Goal: Information Seeking & Learning: Learn about a topic

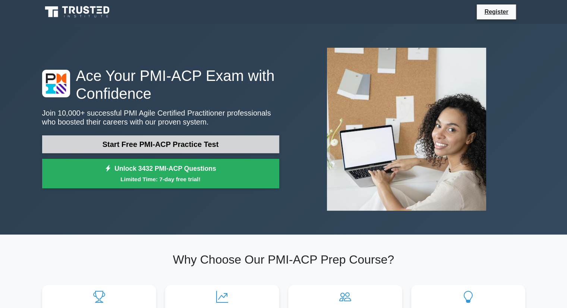
click at [207, 144] on link "Start Free PMI-ACP Practice Test" at bounding box center [160, 144] width 237 height 18
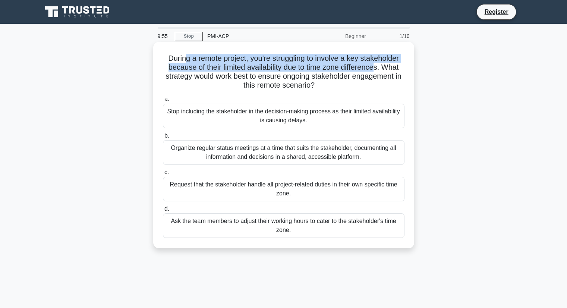
drag, startPoint x: 184, startPoint y: 54, endPoint x: 378, endPoint y: 67, distance: 194.2
click at [378, 67] on h5 "During a remote project, you're struggling to involve a key stakeholder because…" at bounding box center [283, 72] width 243 height 37
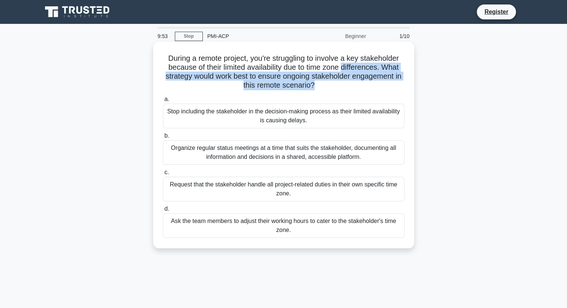
drag, startPoint x: 378, startPoint y: 67, endPoint x: 341, endPoint y: 87, distance: 41.2
click at [341, 87] on h5 "During a remote project, you're struggling to involve a key stakeholder because…" at bounding box center [283, 72] width 243 height 37
drag, startPoint x: 341, startPoint y: 87, endPoint x: 400, endPoint y: 68, distance: 61.9
click at [400, 68] on h5 "During a remote project, you're struggling to involve a key stakeholder because…" at bounding box center [283, 72] width 243 height 37
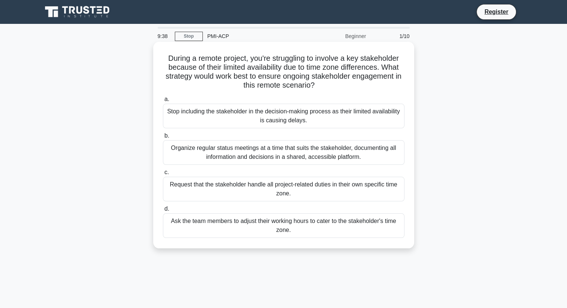
click at [287, 145] on div "Organize regular status meetings at a time that suits the stakeholder, document…" at bounding box center [284, 152] width 242 height 25
click at [163, 138] on input "b. Organize regular status meetings at a time that suits the stakeholder, docum…" at bounding box center [163, 135] width 0 height 5
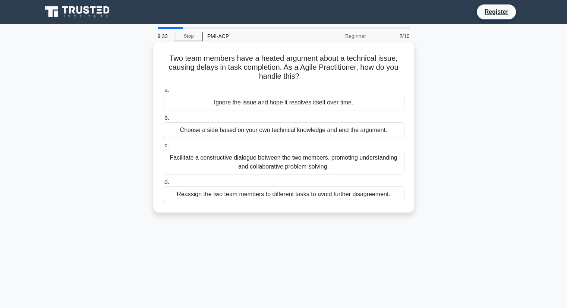
click at [179, 57] on h5 "Two team members have a heated argument about a technical issue, causing delays…" at bounding box center [283, 68] width 243 height 28
drag, startPoint x: 177, startPoint y: 69, endPoint x: 255, endPoint y: 66, distance: 77.9
click at [255, 66] on h5 "Two team members have a heated argument about a technical issue, causing delays…" at bounding box center [283, 68] width 243 height 28
click at [199, 63] on h5 "Two team members have a heated argument about a technical issue, causing delays…" at bounding box center [283, 68] width 243 height 28
drag, startPoint x: 199, startPoint y: 63, endPoint x: 268, endPoint y: 63, distance: 69.3
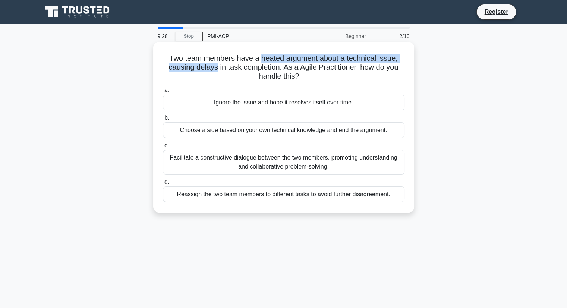
click at [268, 63] on h5 "Two team members have a heated argument about a technical issue, causing delays…" at bounding box center [283, 68] width 243 height 28
drag, startPoint x: 287, startPoint y: 66, endPoint x: 302, endPoint y: 79, distance: 19.6
click at [302, 79] on h5 "Two team members have a heated argument about a technical issue, causing delays…" at bounding box center [283, 68] width 243 height 28
click at [277, 163] on div "Facilitate a constructive dialogue between the two members, promoting understan…" at bounding box center [284, 162] width 242 height 25
click at [163, 148] on input "c. Facilitate a constructive dialogue between the two members, promoting unders…" at bounding box center [163, 145] width 0 height 5
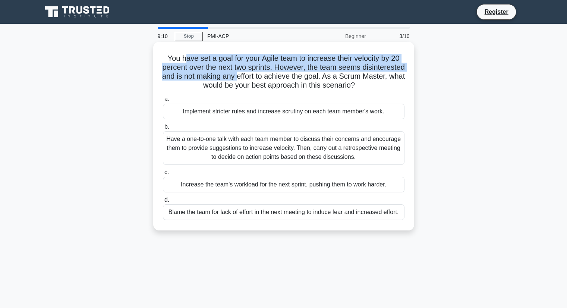
drag, startPoint x: 182, startPoint y: 56, endPoint x: 295, endPoint y: 74, distance: 114.7
click at [295, 74] on h5 "You have set a goal for your Agile team to increase their velocity by 20 percen…" at bounding box center [283, 72] width 243 height 37
click at [315, 68] on h5 "You have set a goal for your Agile team to increase their velocity by 20 percen…" at bounding box center [283, 72] width 243 height 37
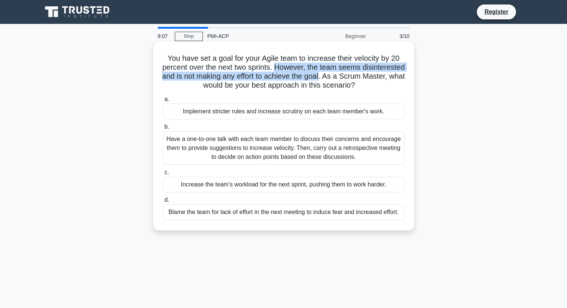
drag, startPoint x: 315, startPoint y: 68, endPoint x: 368, endPoint y: 75, distance: 54.0
click at [368, 75] on h5 "You have set a goal for your Agile team to increase their velocity by 20 percen…" at bounding box center [283, 72] width 243 height 37
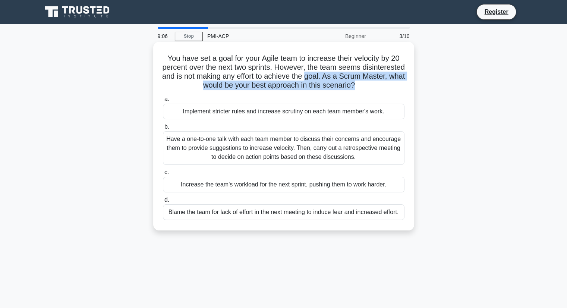
drag, startPoint x: 368, startPoint y: 75, endPoint x: 398, endPoint y: 84, distance: 30.9
click at [398, 84] on h5 "You have set a goal for your Agile team to increase their velocity by 20 percen…" at bounding box center [283, 72] width 243 height 37
click at [364, 84] on icon ".spinner_0XTQ{transform-origin:center;animation:spinner_y6GP .75s linear infini…" at bounding box center [359, 85] width 9 height 9
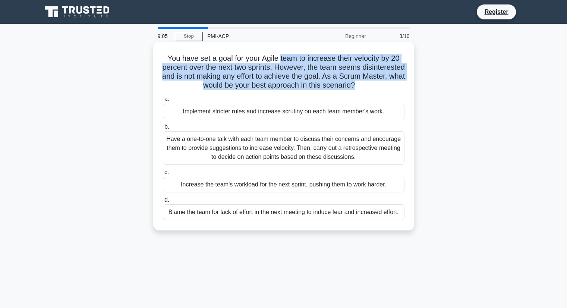
drag, startPoint x: 398, startPoint y: 84, endPoint x: 280, endPoint y: 60, distance: 120.2
click at [280, 60] on h5 "You have set a goal for your Agile team to increase their velocity by 20 percen…" at bounding box center [283, 72] width 243 height 37
drag, startPoint x: 280, startPoint y: 60, endPoint x: 384, endPoint y: 84, distance: 107.2
click at [384, 84] on h5 "You have set a goal for your Agile team to increase their velocity by 20 percen…" at bounding box center [283, 72] width 243 height 37
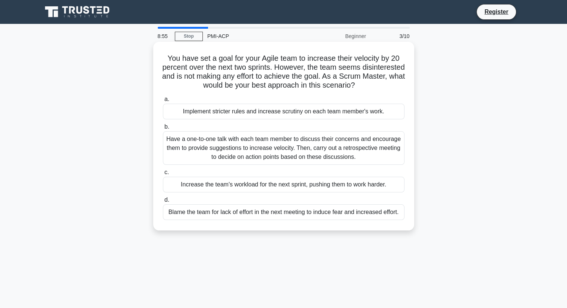
click at [289, 155] on div "Have a one-to-one talk with each team member to discuss their concerns and enco…" at bounding box center [284, 148] width 242 height 34
click at [163, 129] on input "b. Have a one-to-one talk with each team member to discuss their concerns and e…" at bounding box center [163, 126] width 0 height 5
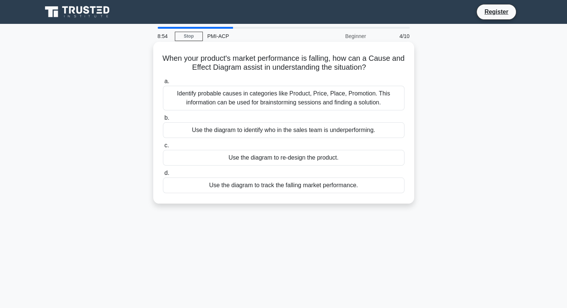
click at [201, 57] on h5 "When your product's market performance is falling, how can a Cause and Effect D…" at bounding box center [283, 63] width 243 height 19
drag, startPoint x: 201, startPoint y: 57, endPoint x: 333, endPoint y: 61, distance: 132.0
click at [333, 61] on h5 "When your product's market performance is falling, how can a Cause and Effect D…" at bounding box center [283, 63] width 243 height 19
drag, startPoint x: 333, startPoint y: 61, endPoint x: 199, endPoint y: 61, distance: 133.8
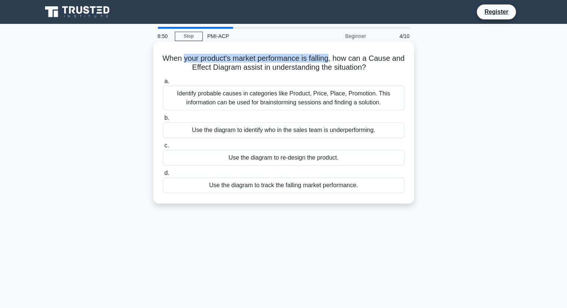
click at [199, 61] on h5 "When your product's market performance is falling, how can a Cause and Effect D…" at bounding box center [283, 63] width 243 height 19
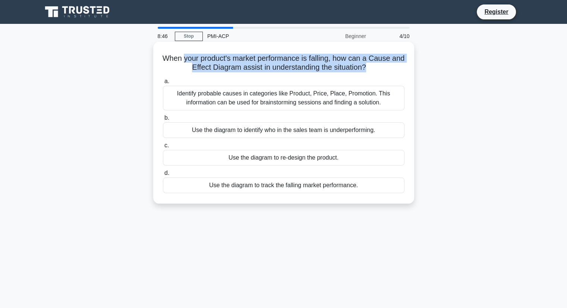
drag, startPoint x: 199, startPoint y: 61, endPoint x: 370, endPoint y: 72, distance: 170.7
click at [370, 72] on h5 "When your product's market performance is falling, how can a Cause and Effect D…" at bounding box center [283, 63] width 243 height 19
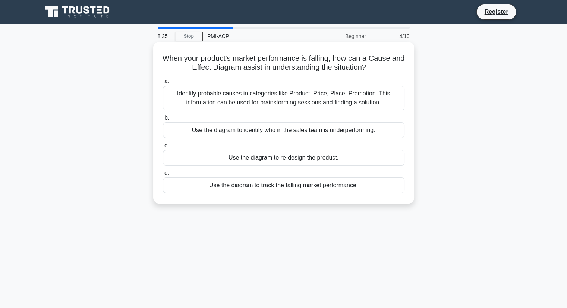
click at [290, 94] on div "Identify probable causes in categories like Product, Price, Place, Promotion. T…" at bounding box center [284, 98] width 242 height 25
click at [163, 84] on input "a. Identify probable causes in categories like Product, Price, Place, Promotion…" at bounding box center [163, 81] width 0 height 5
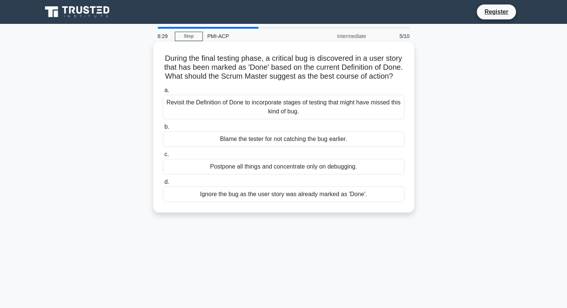
drag, startPoint x: 189, startPoint y: 55, endPoint x: 325, endPoint y: 88, distance: 139.2
click at [325, 81] on h5 "During the final testing phase, a critical bug is discovered in a user story th…" at bounding box center [283, 68] width 243 height 28
drag, startPoint x: 325, startPoint y: 88, endPoint x: 216, endPoint y: 73, distance: 109.5
click at [216, 73] on h5 "During the final testing phase, a critical bug is discovered in a user story th…" at bounding box center [283, 68] width 243 height 28
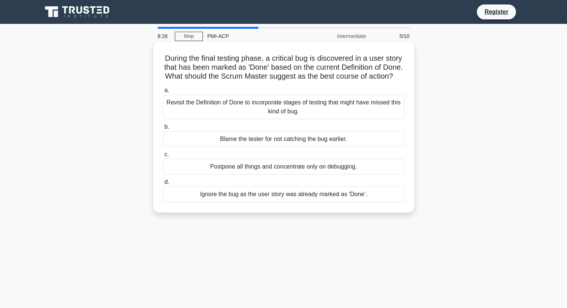
click at [284, 60] on h5 "During the final testing phase, a critical bug is discovered in a user story th…" at bounding box center [283, 68] width 243 height 28
drag, startPoint x: 284, startPoint y: 60, endPoint x: 182, endPoint y: 70, distance: 102.6
click at [182, 70] on h5 "During the final testing phase, a critical bug is discovered in a user story th…" at bounding box center [283, 68] width 243 height 28
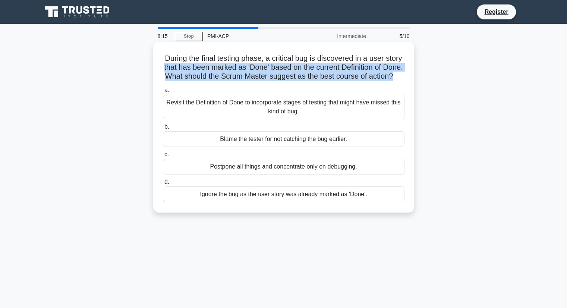
drag, startPoint x: 182, startPoint y: 70, endPoint x: 335, endPoint y: 85, distance: 153.6
click at [335, 81] on h5 "During the final testing phase, a critical bug is discovered in a user story th…" at bounding box center [283, 68] width 243 height 28
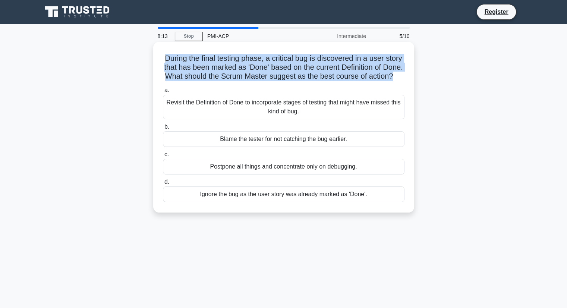
drag, startPoint x: 335, startPoint y: 85, endPoint x: 178, endPoint y: 63, distance: 158.5
click at [178, 63] on h5 "During the final testing phase, a critical bug is discovered in a user story th…" at bounding box center [283, 68] width 243 height 28
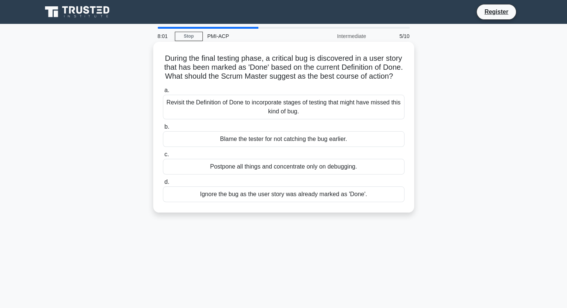
click at [335, 114] on div "Revisit the Definition of Done to incorporate stages of testing that might have…" at bounding box center [284, 107] width 242 height 25
click at [163, 93] on input "a. Revisit the Definition of Done to incorporate stages of testing that might h…" at bounding box center [163, 90] width 0 height 5
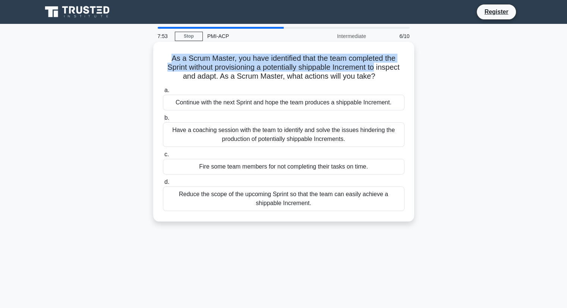
drag, startPoint x: 171, startPoint y: 60, endPoint x: 407, endPoint y: 67, distance: 236.4
click at [407, 67] on div "As a Scrum Master, you have identified that the team completed the Sprint witho…" at bounding box center [283, 132] width 255 height 174
click at [237, 59] on h5 "As a Scrum Master, you have identified that the team completed the Sprint witho…" at bounding box center [283, 68] width 243 height 28
drag, startPoint x: 237, startPoint y: 59, endPoint x: 221, endPoint y: 76, distance: 23.5
click at [221, 76] on h5 "As a Scrum Master, you have identified that the team completed the Sprint witho…" at bounding box center [283, 68] width 243 height 28
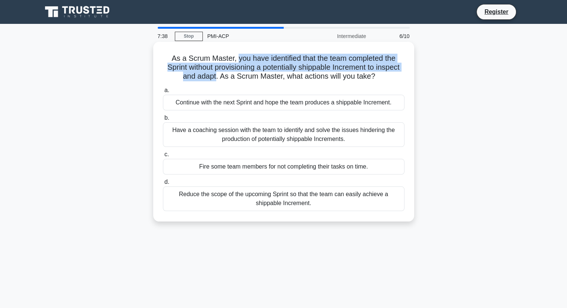
click at [262, 72] on h5 "As a Scrum Master, you have identified that the team completed the Sprint witho…" at bounding box center [283, 68] width 243 height 28
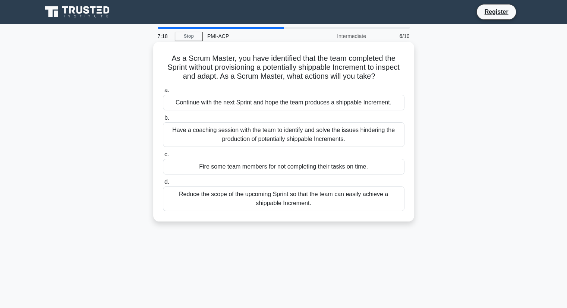
click at [357, 130] on div "Have a coaching session with the team to identify and solve the issues hinderin…" at bounding box center [284, 134] width 242 height 25
click at [163, 120] on input "b. Have a coaching session with the team to identify and solve the issues hinde…" at bounding box center [163, 118] width 0 height 5
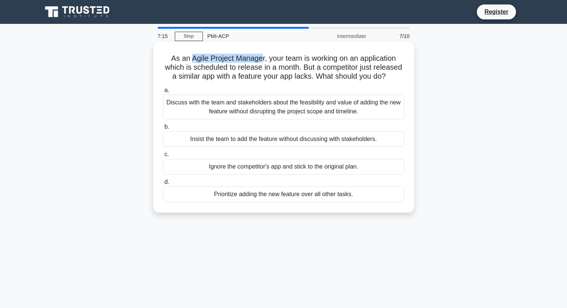
drag, startPoint x: 189, startPoint y: 61, endPoint x: 259, endPoint y: 60, distance: 70.8
click at [259, 60] on h5 "As an Agile Project Manager, your team is working on an application which is sc…" at bounding box center [283, 68] width 243 height 28
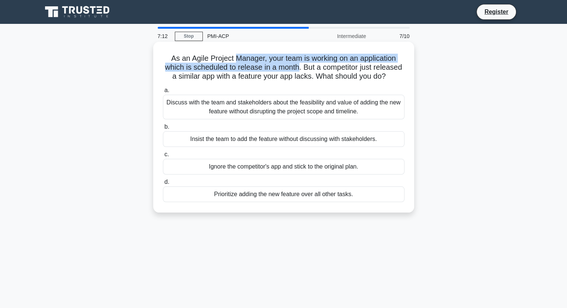
drag, startPoint x: 259, startPoint y: 60, endPoint x: 283, endPoint y: 69, distance: 25.5
click at [283, 69] on h5 "As an Agile Project Manager, your team is working on an application which is sc…" at bounding box center [283, 68] width 243 height 28
drag, startPoint x: 283, startPoint y: 69, endPoint x: 270, endPoint y: 56, distance: 18.7
click at [270, 56] on h5 "As an Agile Project Manager, your team is working on an application which is sc…" at bounding box center [283, 68] width 243 height 28
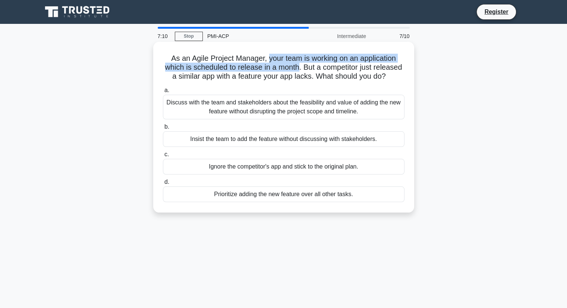
click at [270, 56] on h5 "As an Agile Project Manager, your team is working on an application which is sc…" at bounding box center [283, 68] width 243 height 28
drag, startPoint x: 270, startPoint y: 56, endPoint x: 291, endPoint y: 65, distance: 23.5
click at [291, 65] on h5 "As an Agile Project Manager, your team is working on an application which is sc…" at bounding box center [283, 68] width 243 height 28
drag, startPoint x: 291, startPoint y: 65, endPoint x: 271, endPoint y: 61, distance: 20.5
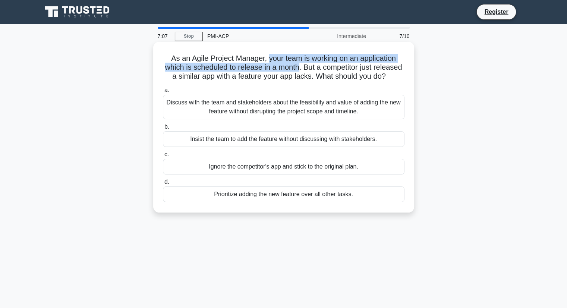
click at [271, 61] on h5 "As an Agile Project Manager, your team is working on an application which is sc…" at bounding box center [283, 68] width 243 height 28
drag, startPoint x: 271, startPoint y: 61, endPoint x: 297, endPoint y: 63, distance: 25.8
click at [297, 63] on h5 "As an Agile Project Manager, your team is working on an application which is sc…" at bounding box center [283, 68] width 243 height 28
click at [297, 69] on h5 "As an Agile Project Manager, your team is working on an application which is sc…" at bounding box center [283, 68] width 243 height 28
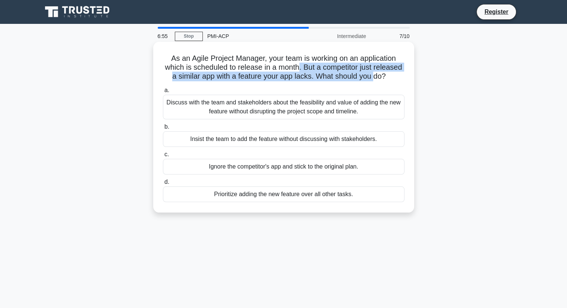
drag, startPoint x: 297, startPoint y: 69, endPoint x: 372, endPoint y: 78, distance: 75.1
click at [372, 78] on h5 "As an Agile Project Manager, your team is working on an application which is sc…" at bounding box center [283, 68] width 243 height 28
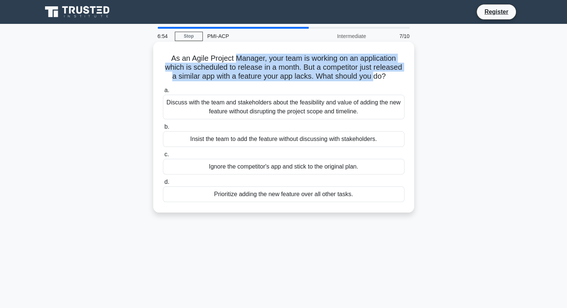
drag, startPoint x: 372, startPoint y: 78, endPoint x: 254, endPoint y: 61, distance: 119.0
click at [254, 61] on h5 "As an Agile Project Manager, your team is working on an application which is sc…" at bounding box center [283, 68] width 243 height 28
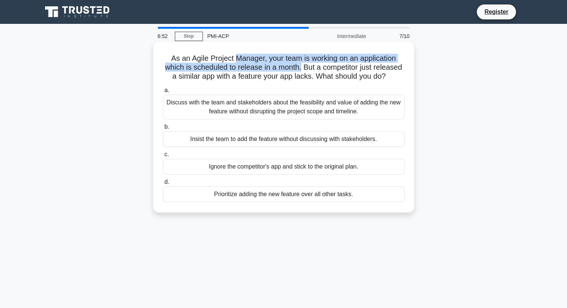
drag, startPoint x: 254, startPoint y: 61, endPoint x: 299, endPoint y: 70, distance: 46.3
click at [299, 70] on h5 "As an Agile Project Manager, your team is working on an application which is sc…" at bounding box center [283, 68] width 243 height 28
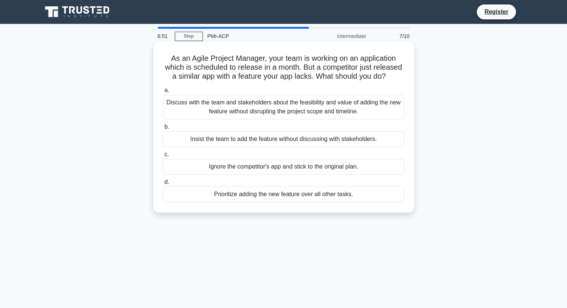
click at [347, 69] on h5 "As an Agile Project Manager, your team is working on an application which is sc…" at bounding box center [283, 68] width 243 height 28
click at [373, 111] on div "Discuss with the team and stakeholders about the feasibility and value of addin…" at bounding box center [284, 107] width 242 height 25
click at [163, 93] on input "a. Discuss with the team and stakeholders about the feasibility and value of ad…" at bounding box center [163, 90] width 0 height 5
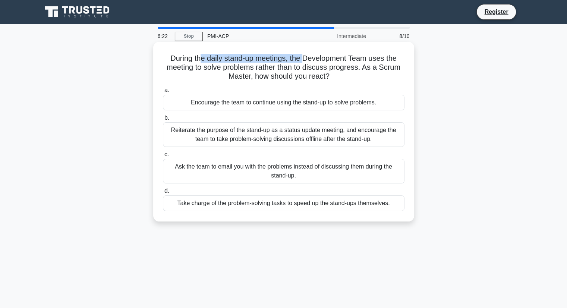
drag, startPoint x: 201, startPoint y: 56, endPoint x: 304, endPoint y: 61, distance: 102.6
click at [304, 61] on h5 "During the daily stand-up meetings, the Development Team uses the meeting to so…" at bounding box center [283, 68] width 243 height 28
click at [294, 59] on h5 "During the daily stand-up meetings, the Development Team uses the meeting to so…" at bounding box center [283, 68] width 243 height 28
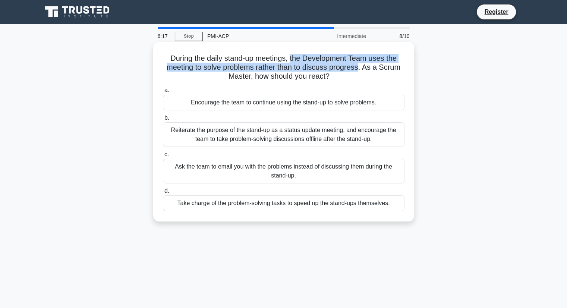
drag, startPoint x: 294, startPoint y: 59, endPoint x: 349, endPoint y: 68, distance: 55.6
click at [349, 68] on h5 "During the daily stand-up meetings, the Development Team uses the meeting to so…" at bounding box center [283, 68] width 243 height 28
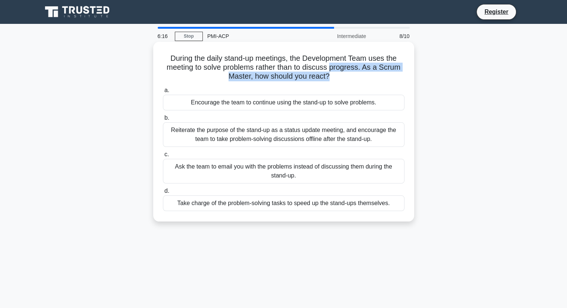
drag, startPoint x: 349, startPoint y: 68, endPoint x: 353, endPoint y: 77, distance: 9.8
click at [353, 77] on h5 "During the daily stand-up meetings, the Development Team uses the meeting to so…" at bounding box center [283, 68] width 243 height 28
drag, startPoint x: 353, startPoint y: 77, endPoint x: 217, endPoint y: 66, distance: 136.9
click at [217, 66] on h5 "During the daily stand-up meetings, the Development Team uses the meeting to so…" at bounding box center [283, 68] width 243 height 28
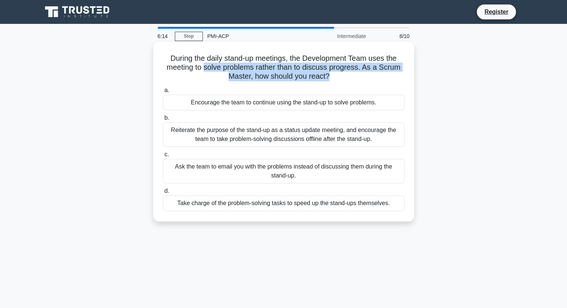
click at [217, 66] on h5 "During the daily stand-up meetings, the Development Team uses the meeting to so…" at bounding box center [283, 68] width 243 height 28
drag, startPoint x: 217, startPoint y: 66, endPoint x: 348, endPoint y: 73, distance: 131.0
click at [348, 73] on h5 "During the daily stand-up meetings, the Development Team uses the meeting to so…" at bounding box center [283, 68] width 243 height 28
click at [337, 74] on icon ".spinner_0XTQ{transform-origin:center;animation:spinner_y6GP .75s linear infini…" at bounding box center [333, 76] width 9 height 9
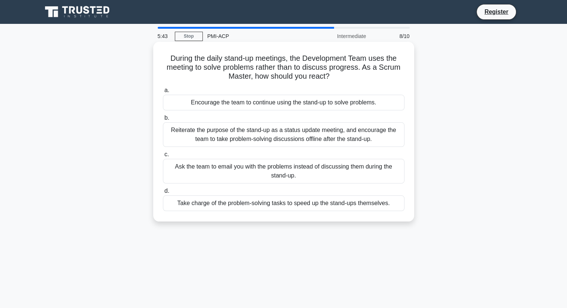
click at [314, 103] on div "Encourage the team to continue using the stand-up to solve problems." at bounding box center [284, 103] width 242 height 16
click at [163, 93] on input "a. Encourage the team to continue using the stand-up to solve problems." at bounding box center [163, 90] width 0 height 5
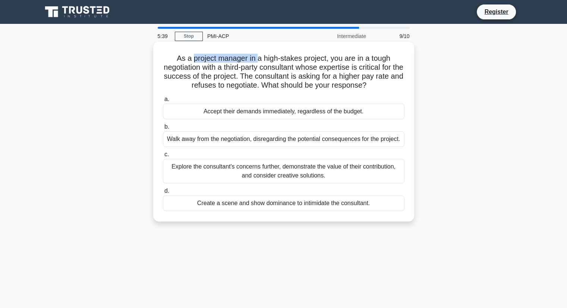
drag, startPoint x: 189, startPoint y: 59, endPoint x: 266, endPoint y: 60, distance: 77.2
click at [266, 60] on h5 "As a project manager in a high-stakes project, you are in a tough negotiation w…" at bounding box center [283, 72] width 243 height 37
drag, startPoint x: 266, startPoint y: 60, endPoint x: 312, endPoint y: 59, distance: 45.5
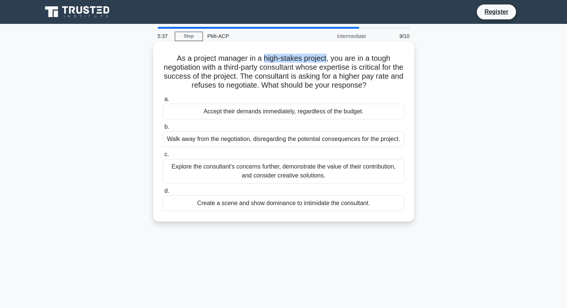
click at [312, 59] on h5 "As a project manager in a high-stakes project, you are in a tough negotiation w…" at bounding box center [283, 72] width 243 height 37
click at [261, 59] on h5 "As a project manager in a high-stakes project, you are in a tough negotiation w…" at bounding box center [283, 72] width 243 height 37
drag, startPoint x: 261, startPoint y: 59, endPoint x: 322, endPoint y: 59, distance: 61.5
click at [322, 59] on h5 "As a project manager in a high-stakes project, you are in a tough negotiation w…" at bounding box center [283, 72] width 243 height 37
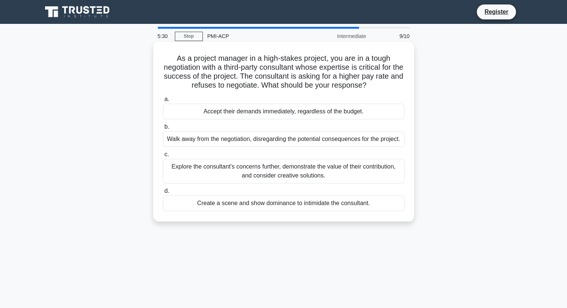
click at [337, 61] on h5 "As a project manager in a high-stakes project, you are in a tough negotiation w…" at bounding box center [283, 72] width 243 height 37
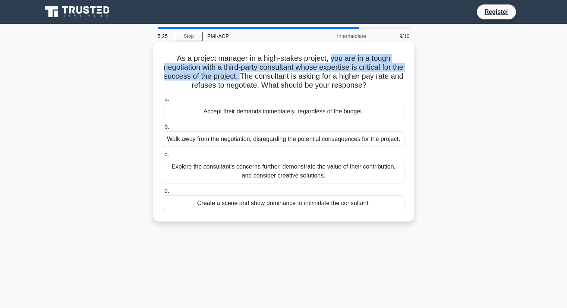
drag, startPoint x: 337, startPoint y: 61, endPoint x: 251, endPoint y: 80, distance: 88.2
click at [251, 80] on h5 "As a project manager in a high-stakes project, you are in a tough negotiation w…" at bounding box center [283, 72] width 243 height 37
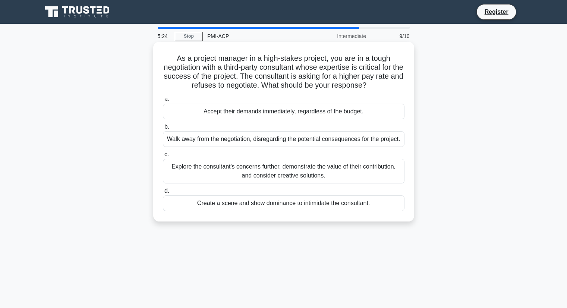
click at [263, 79] on h5 "As a project manager in a high-stakes project, you are in a tough negotiation w…" at bounding box center [283, 72] width 243 height 37
drag, startPoint x: 263, startPoint y: 79, endPoint x: 306, endPoint y: 79, distance: 42.9
click at [298, 79] on h5 "As a project manager in a high-stakes project, you are in a tough negotiation w…" at bounding box center [283, 72] width 243 height 37
click at [343, 82] on h5 "As a project manager in a high-stakes project, you are in a tough negotiation w…" at bounding box center [283, 72] width 243 height 37
drag, startPoint x: 356, startPoint y: 82, endPoint x: 323, endPoint y: 82, distance: 33.2
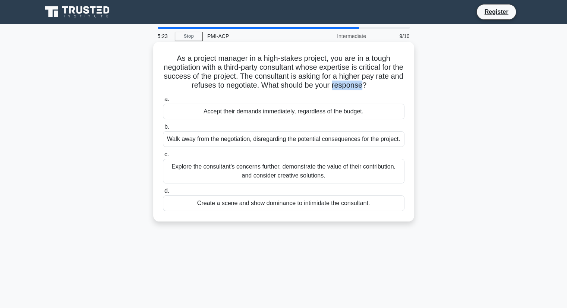
click at [323, 82] on h5 "As a project manager in a high-stakes project, you are in a tough negotiation w…" at bounding box center [283, 72] width 243 height 37
click at [264, 69] on h5 "As a project manager in a high-stakes project, you are in a tough negotiation w…" at bounding box center [283, 72] width 243 height 37
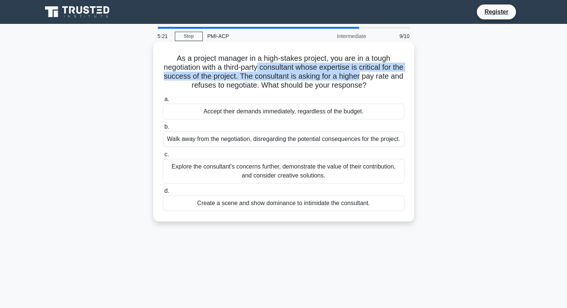
drag, startPoint x: 264, startPoint y: 69, endPoint x: 374, endPoint y: 81, distance: 110.6
click at [374, 81] on h5 "As a project manager in a high-stakes project, you are in a tough negotiation w…" at bounding box center [283, 72] width 243 height 37
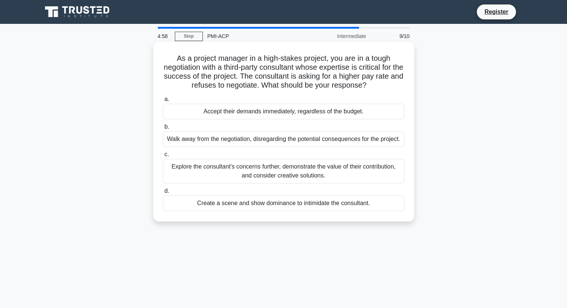
click at [331, 172] on div "Explore the consultant's concerns further, demonstrate the value of their contr…" at bounding box center [284, 171] width 242 height 25
click at [163, 157] on input "c. Explore the consultant's concerns further, demonstrate the value of their co…" at bounding box center [163, 154] width 0 height 5
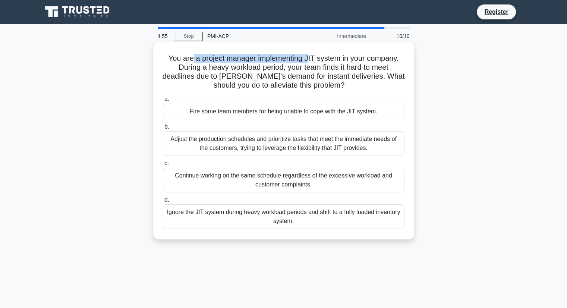
drag, startPoint x: 191, startPoint y: 57, endPoint x: 305, endPoint y: 51, distance: 114.6
click at [305, 51] on div "You are a project manager implementing JIT system in your company. During a hea…" at bounding box center [283, 141] width 255 height 192
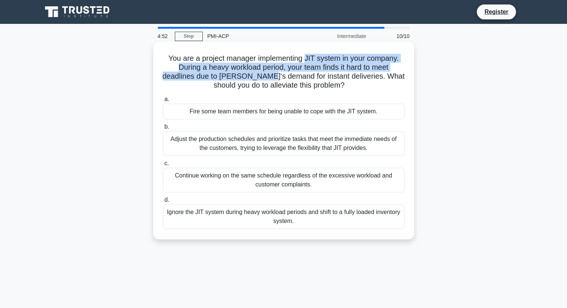
drag, startPoint x: 305, startPoint y: 51, endPoint x: 242, endPoint y: 72, distance: 67.3
click at [242, 72] on div "You are a project manager implementing JIT system in your company. During a hea…" at bounding box center [283, 141] width 255 height 192
click at [242, 72] on h5 "You are a project manager implementing JIT system in your company. During a hea…" at bounding box center [283, 72] width 243 height 37
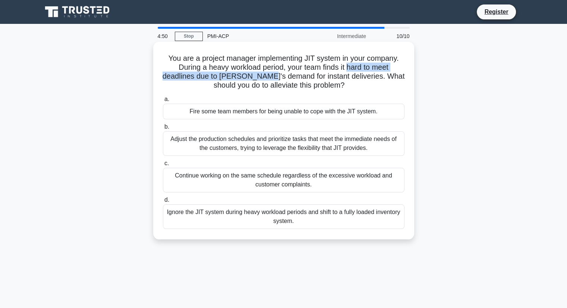
drag, startPoint x: 242, startPoint y: 72, endPoint x: 354, endPoint y: 61, distance: 112.7
click at [354, 61] on h5 "You are a project manager implementing JIT system in your company. During a hea…" at bounding box center [283, 72] width 243 height 37
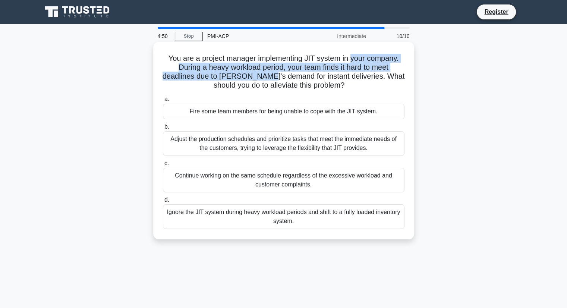
click at [354, 61] on h5 "You are a project manager implementing JIT system in your company. During a hea…" at bounding box center [283, 72] width 243 height 37
drag, startPoint x: 354, startPoint y: 61, endPoint x: 326, endPoint y: 78, distance: 32.1
click at [326, 78] on h5 "You are a project manager implementing JIT system in your company. During a hea…" at bounding box center [283, 72] width 243 height 37
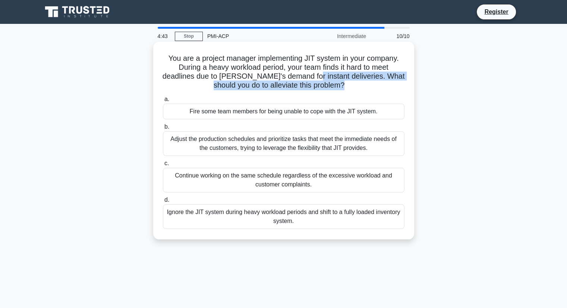
drag, startPoint x: 326, startPoint y: 78, endPoint x: 343, endPoint y: 81, distance: 17.0
click at [343, 81] on h5 "You are a project manager implementing JIT system in your company. During a hea…" at bounding box center [283, 72] width 243 height 37
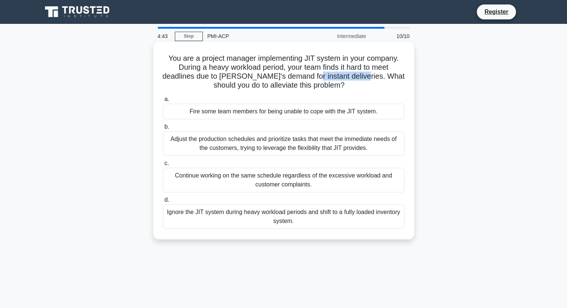
click at [343, 81] on h5 "You are a project manager implementing JIT system in your company. During a hea…" at bounding box center [283, 72] width 243 height 37
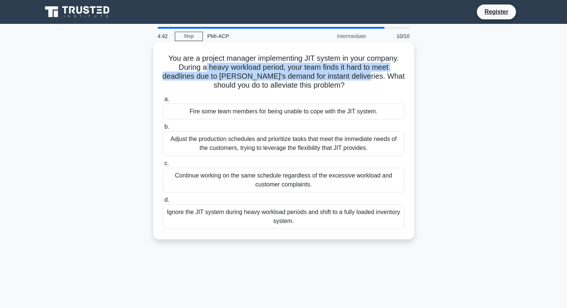
drag, startPoint x: 343, startPoint y: 81, endPoint x: 201, endPoint y: 69, distance: 142.1
click at [201, 69] on h5 "You are a project manager implementing JIT system in your company. During a hea…" at bounding box center [283, 72] width 243 height 37
drag, startPoint x: 201, startPoint y: 69, endPoint x: 319, endPoint y: 80, distance: 118.3
click at [319, 80] on h5 "You are a project manager implementing JIT system in your company. During a hea…" at bounding box center [283, 72] width 243 height 37
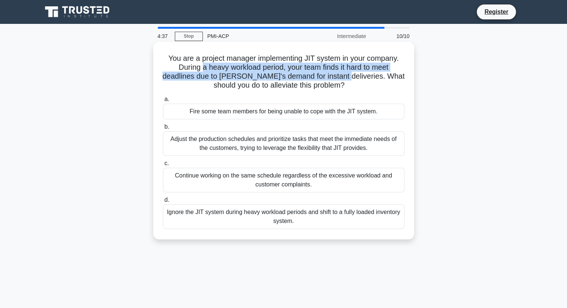
click at [319, 80] on h5 "You are a project manager implementing JIT system in your company. During a hea…" at bounding box center [283, 72] width 243 height 37
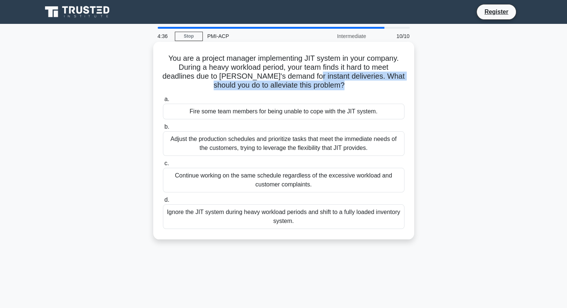
drag, startPoint x: 319, startPoint y: 80, endPoint x: 357, endPoint y: 85, distance: 38.7
click at [357, 85] on h5 "You are a project manager implementing JIT system in your company. During a hea…" at bounding box center [283, 72] width 243 height 37
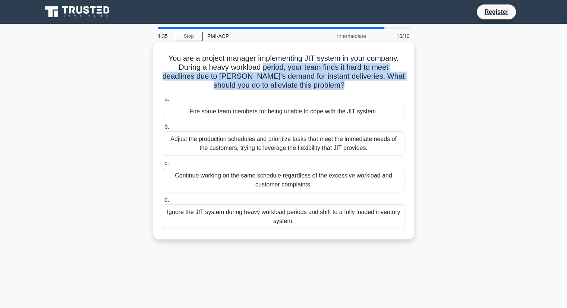
drag, startPoint x: 357, startPoint y: 85, endPoint x: 259, endPoint y: 66, distance: 99.9
click at [259, 66] on h5 "You are a project manager implementing JIT system in your company. During a hea…" at bounding box center [283, 72] width 243 height 37
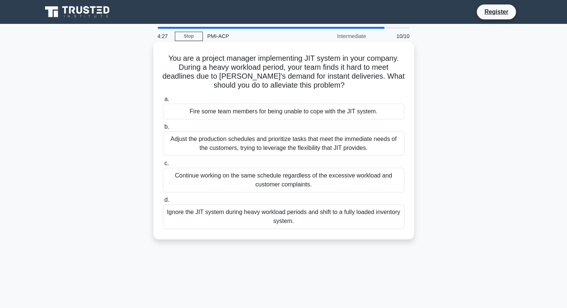
click at [271, 141] on div "Adjust the production schedules and prioritize tasks that meet the immediate ne…" at bounding box center [284, 143] width 242 height 25
click at [163, 129] on input "b. Adjust the production schedules and prioritize tasks that meet the immediate…" at bounding box center [163, 126] width 0 height 5
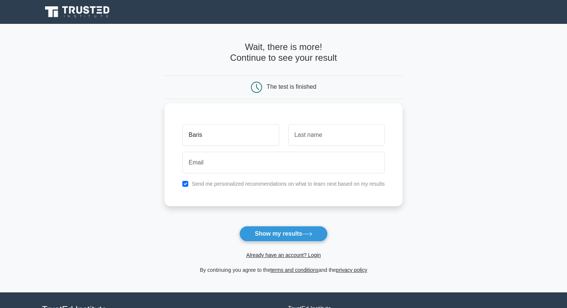
type input "Baris"
type input "Doganay"
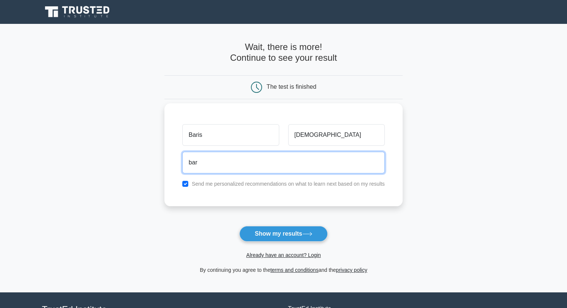
type input "baris.doganay@bbconsulting.com.tr"
click at [318, 162] on input "baris.doganay@bbconsulting.com.tr" at bounding box center [283, 163] width 202 height 22
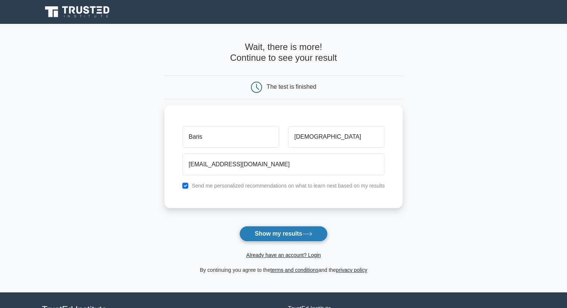
click at [283, 234] on button "Show my results" at bounding box center [283, 234] width 88 height 16
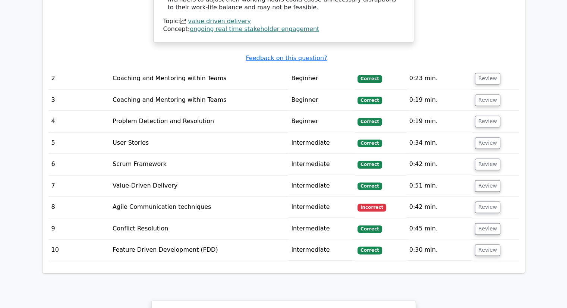
scroll to position [1046, 0]
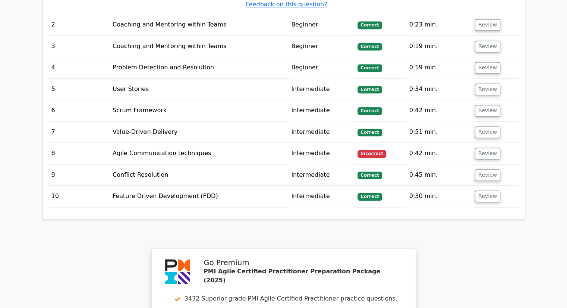
click at [154, 143] on td "Agile Communication techniques" at bounding box center [199, 153] width 179 height 21
click at [493, 148] on button "Review" at bounding box center [487, 154] width 25 height 12
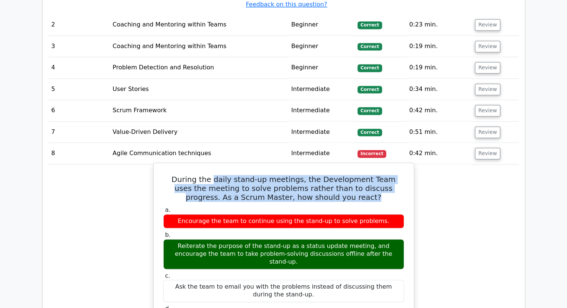
drag, startPoint x: 206, startPoint y: 130, endPoint x: 337, endPoint y: 161, distance: 134.1
click at [337, 175] on h5 "During the daily stand-up meetings, the Development Team uses the meeting to so…" at bounding box center [283, 188] width 242 height 27
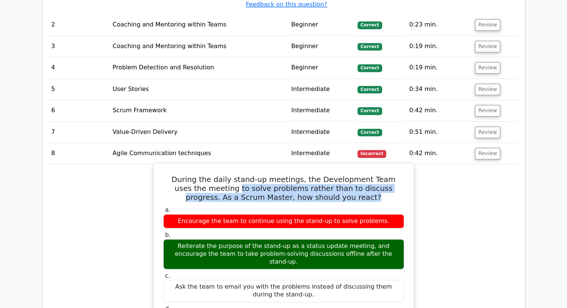
drag, startPoint x: 337, startPoint y: 161, endPoint x: 188, endPoint y: 150, distance: 149.1
click at [188, 175] on h5 "During the daily stand-up meetings, the Development Team uses the meeting to so…" at bounding box center [283, 188] width 242 height 27
drag, startPoint x: 188, startPoint y: 150, endPoint x: 341, endPoint y: 166, distance: 154.3
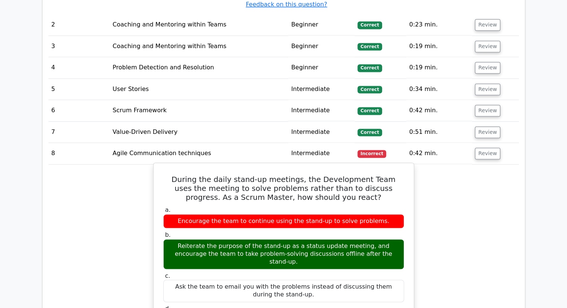
drag, startPoint x: 203, startPoint y: 187, endPoint x: 344, endPoint y: 187, distance: 140.5
click at [344, 214] on div "Encourage the team to continue using the stand-up to solve problems." at bounding box center [283, 221] width 241 height 15
drag, startPoint x: 202, startPoint y: 190, endPoint x: 376, endPoint y: 183, distance: 173.4
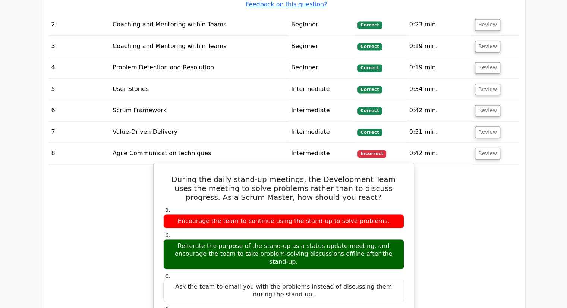
click at [376, 214] on div "Encourage the team to continue using the stand-up to solve problems." at bounding box center [283, 221] width 241 height 15
click at [173, 214] on div "Encourage the team to continue using the stand-up to solve problems." at bounding box center [283, 221] width 241 height 15
drag, startPoint x: 173, startPoint y: 184, endPoint x: 378, endPoint y: 183, distance: 204.6
click at [378, 214] on div "Encourage the team to continue using the stand-up to solve problems." at bounding box center [283, 221] width 241 height 15
click at [242, 239] on div "Reiterate the purpose of the stand-up as a status update meeting, and encourage…" at bounding box center [283, 254] width 241 height 30
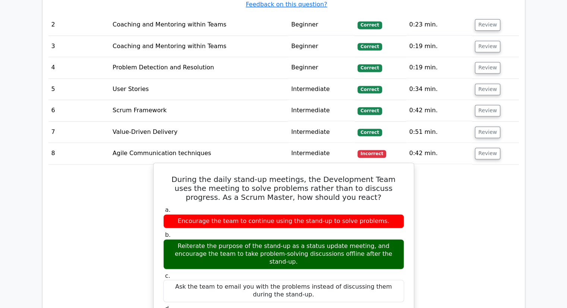
drag, startPoint x: 242, startPoint y: 215, endPoint x: 378, endPoint y: 217, distance: 135.3
click at [378, 239] on div "Reiterate the purpose of the stand-up as a status update meeting, and encourage…" at bounding box center [283, 254] width 241 height 30
drag, startPoint x: 378, startPoint y: 217, endPoint x: 165, endPoint y: 208, distance: 212.2
click at [165, 239] on div "Reiterate the purpose of the stand-up as a status update meeting, and encourage…" at bounding box center [283, 254] width 241 height 30
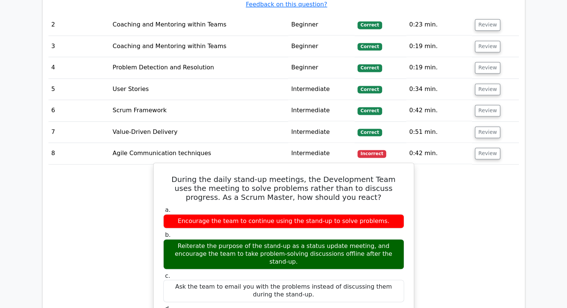
click at [165, 239] on div "Reiterate the purpose of the stand-up as a status update meeting, and encourage…" at bounding box center [283, 254] width 241 height 30
drag, startPoint x: 165, startPoint y: 208, endPoint x: 380, endPoint y: 215, distance: 214.4
click at [380, 239] on div "Reiterate the purpose of the stand-up as a status update meeting, and encourage…" at bounding box center [283, 254] width 241 height 30
drag, startPoint x: 380, startPoint y: 215, endPoint x: 165, endPoint y: 206, distance: 214.9
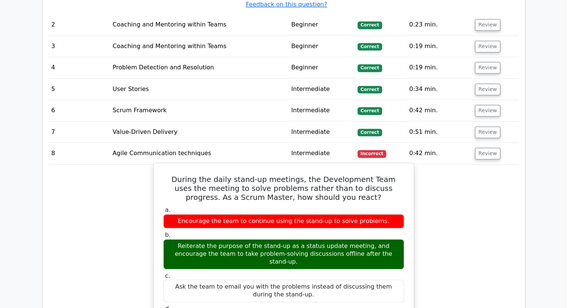
click at [165, 239] on div "Reiterate the purpose of the stand-up as a status update meeting, and encourage…" at bounding box center [283, 254] width 241 height 30
drag, startPoint x: 165, startPoint y: 206, endPoint x: 375, endPoint y: 217, distance: 210.5
click at [375, 239] on div "Reiterate the purpose of the stand-up as a status update meeting, and encourage…" at bounding box center [283, 254] width 241 height 30
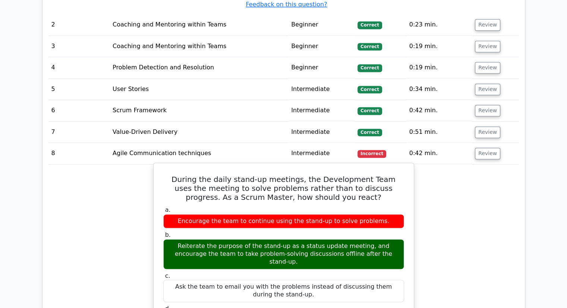
drag, startPoint x: 375, startPoint y: 217, endPoint x: 167, endPoint y: 207, distance: 208.9
click at [167, 239] on div "Reiterate the purpose of the stand-up as a status update meeting, and encourage…" at bounding box center [283, 254] width 241 height 30
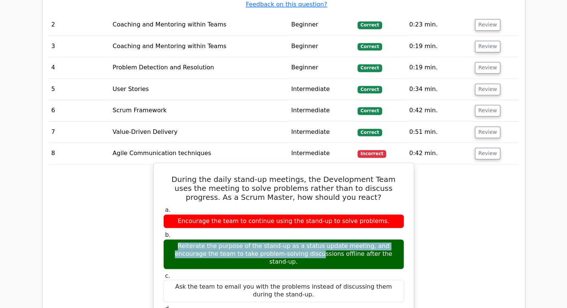
drag, startPoint x: 167, startPoint y: 207, endPoint x: 360, endPoint y: 199, distance: 194.0
click at [360, 231] on label "b. Reiterate the purpose of the stand-up as a status update meeting, and encour…" at bounding box center [283, 250] width 241 height 38
click at [368, 231] on label "b. Reiterate the purpose of the stand-up as a status update meeting, and encour…" at bounding box center [283, 250] width 241 height 38
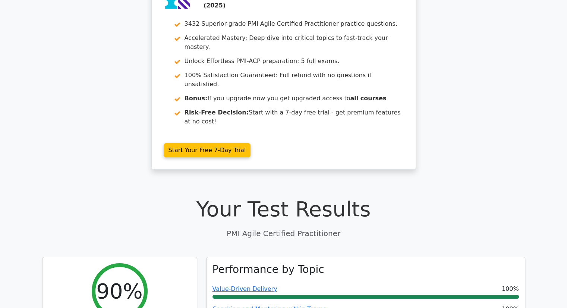
scroll to position [0, 0]
